Goal: Task Accomplishment & Management: Manage account settings

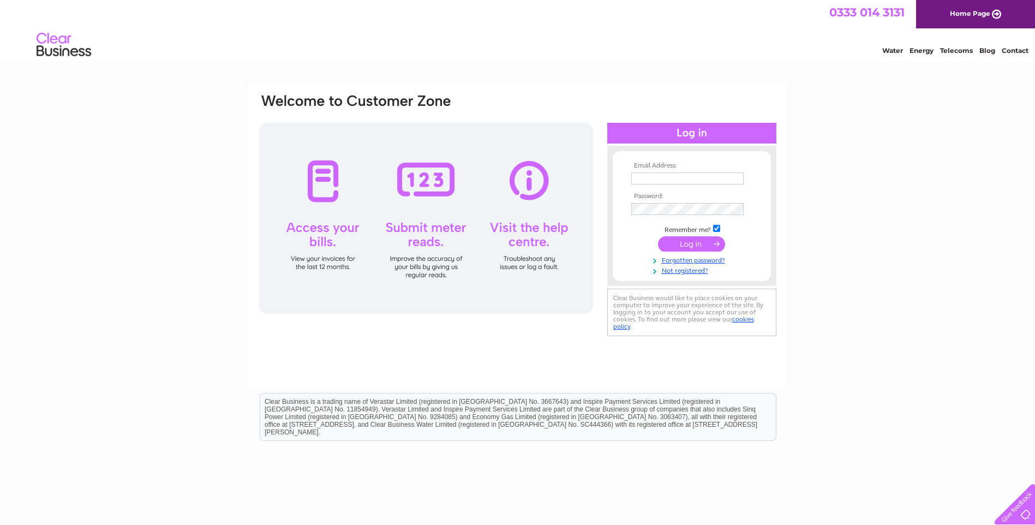
type input "waseem@apexhomes.biz"
click at [698, 245] on input "submit" at bounding box center [691, 243] width 67 height 15
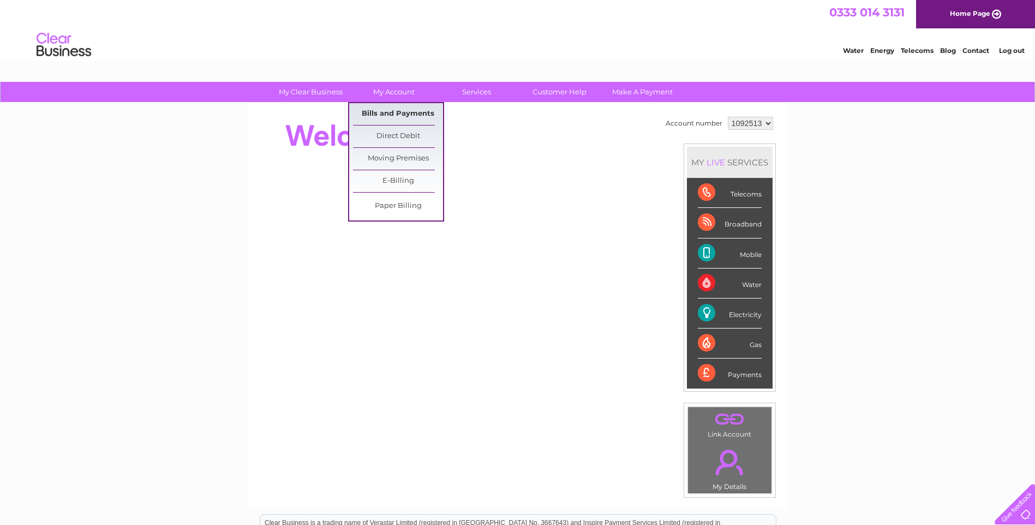
click at [394, 114] on link "Bills and Payments" at bounding box center [398, 114] width 90 height 22
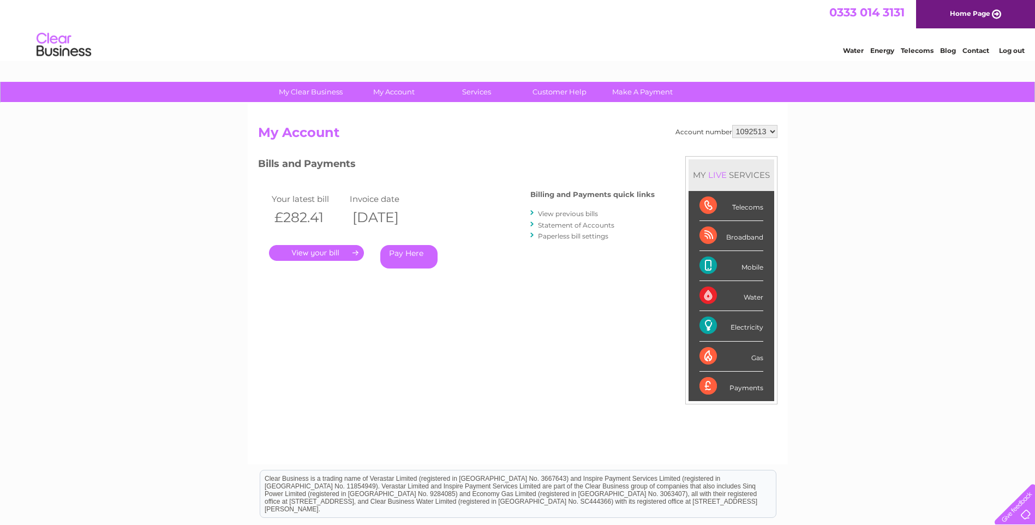
click at [331, 255] on link "." at bounding box center [316, 253] width 95 height 16
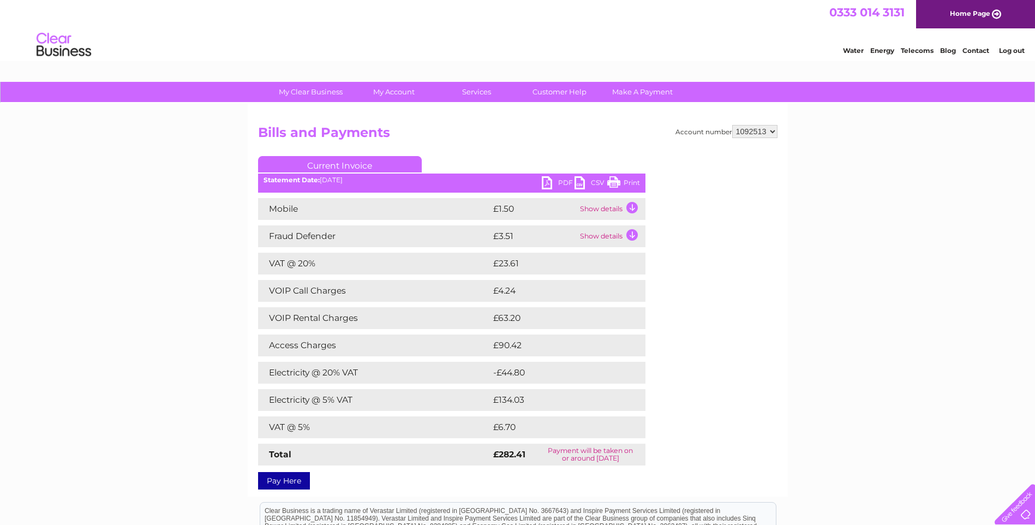
click at [561, 183] on link "PDF" at bounding box center [558, 184] width 33 height 16
click at [1006, 50] on link "Log out" at bounding box center [1012, 50] width 26 height 8
